Goal: Information Seeking & Learning: Learn about a topic

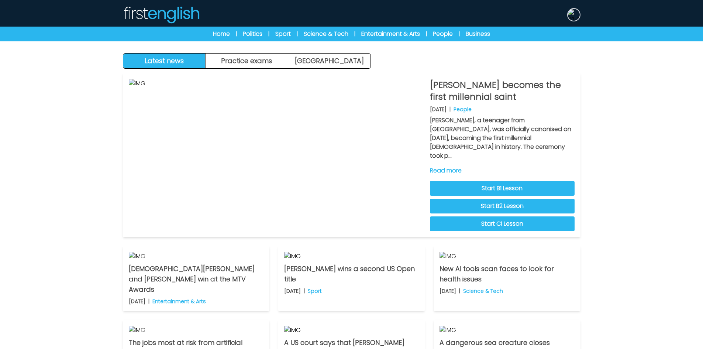
click at [578, 20] on button at bounding box center [573, 14] width 13 height 13
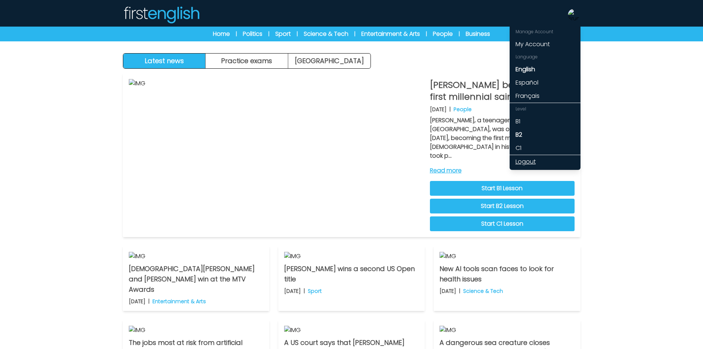
click at [531, 160] on link "Logout" at bounding box center [545, 161] width 71 height 13
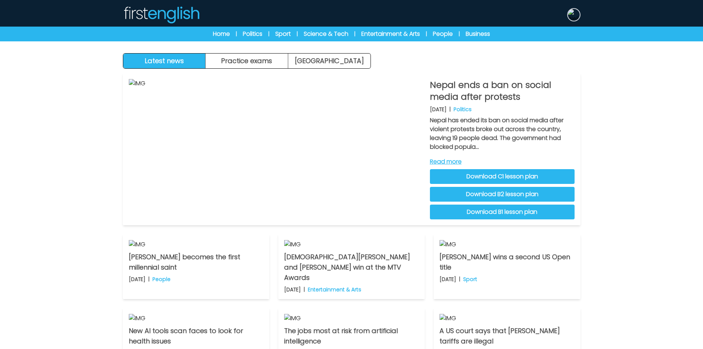
click at [577, 16] on img at bounding box center [574, 15] width 12 height 12
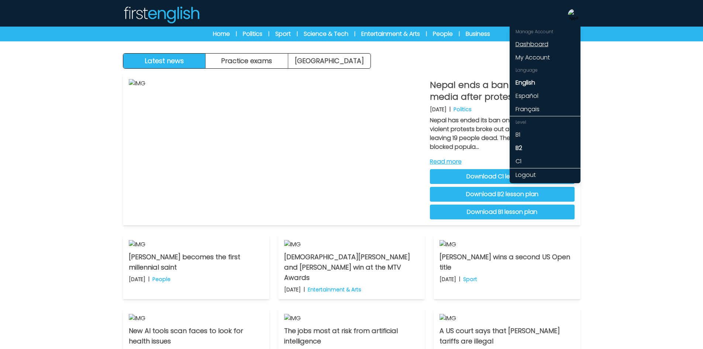
click at [534, 47] on link "Dashboard" at bounding box center [545, 44] width 71 height 13
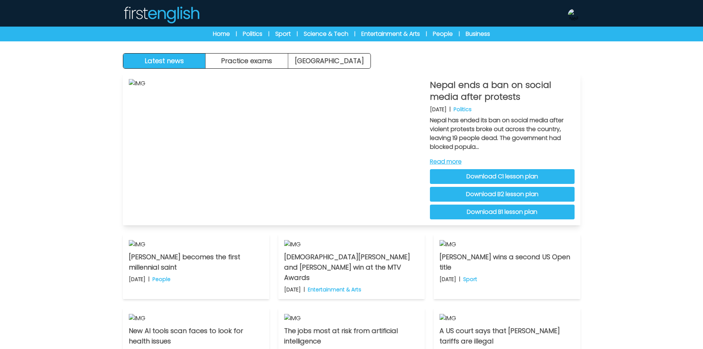
click at [460, 161] on link "Read more" at bounding box center [502, 161] width 145 height 9
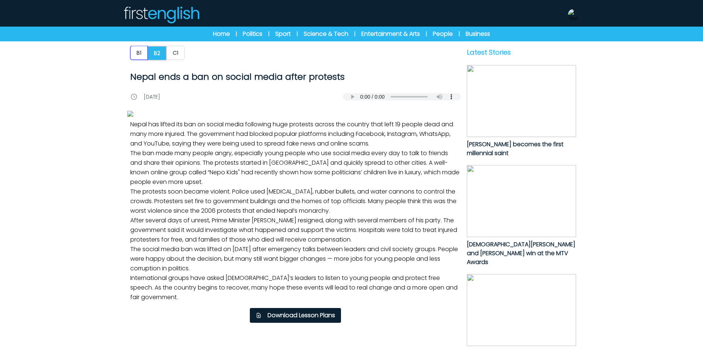
click at [137, 55] on button "B1" at bounding box center [138, 53] width 17 height 14
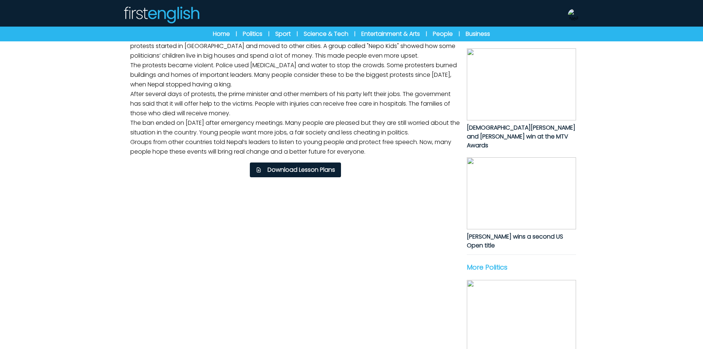
scroll to position [148, 0]
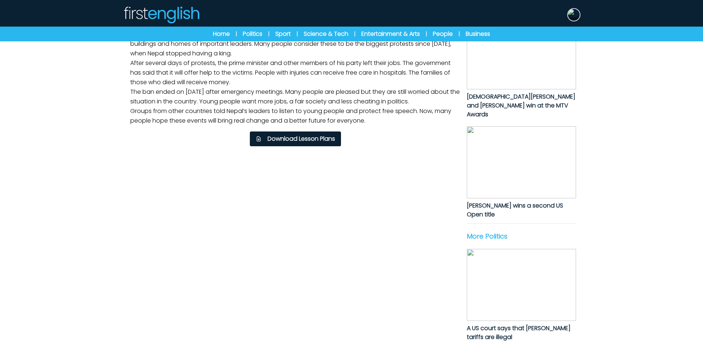
click at [577, 18] on img at bounding box center [574, 15] width 12 height 12
